Goal: Download file/media

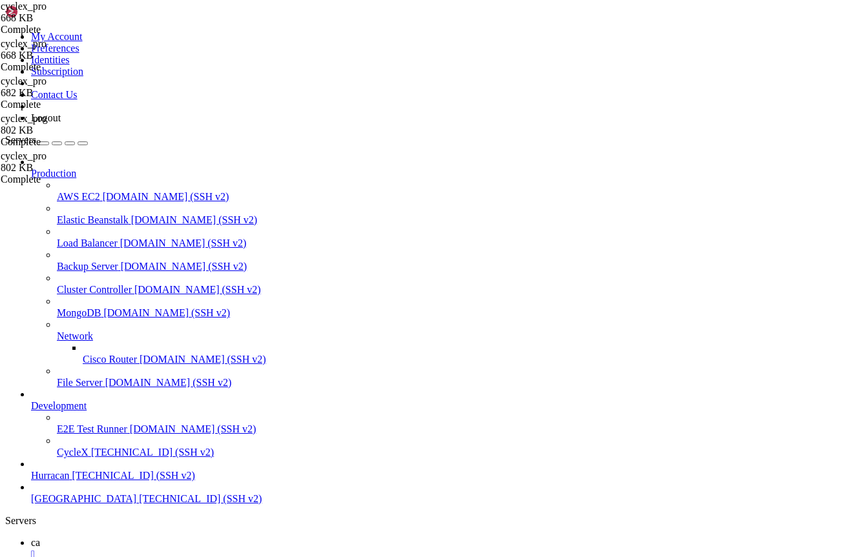
scroll to position [68141, 0]
click at [63, 557] on span "CycleX" at bounding box center [47, 566] width 32 height 11
click at [94, 504] on span "[GEOGRAPHIC_DATA]" at bounding box center [83, 498] width 105 height 11
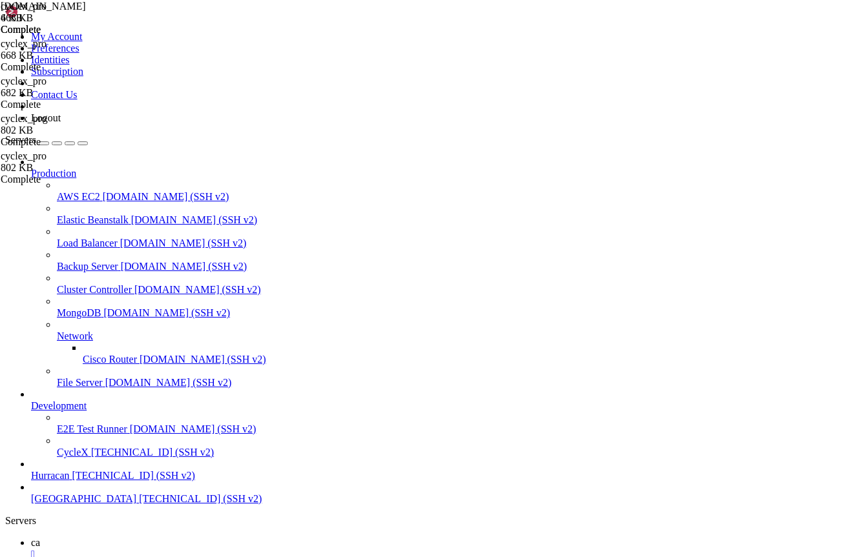
scroll to position [0, 0]
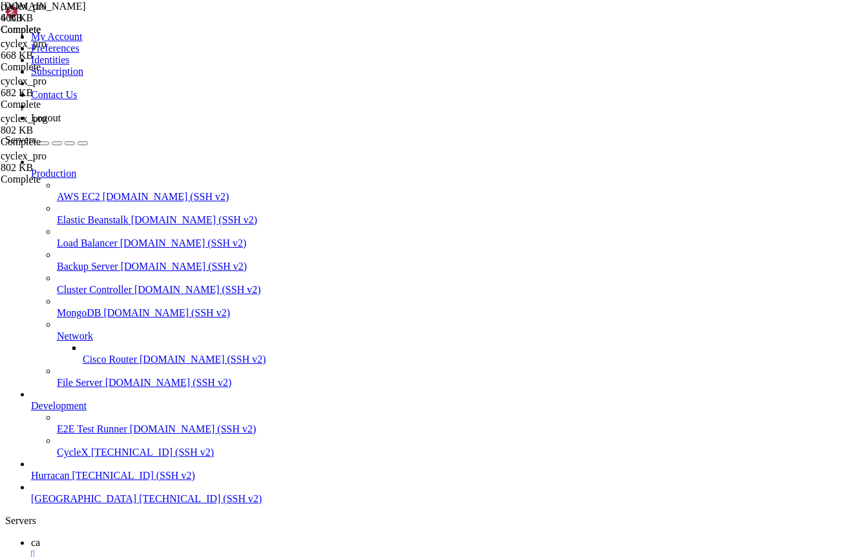
type input "/var/www"
